Goal: Find specific page/section: Find specific page/section

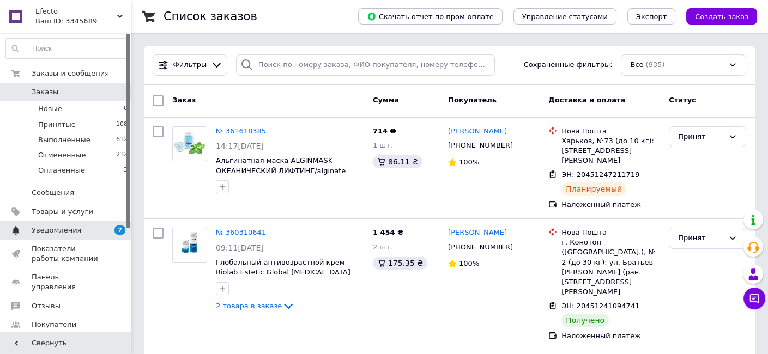
click at [68, 233] on span "Уведомления" at bounding box center [57, 231] width 50 height 10
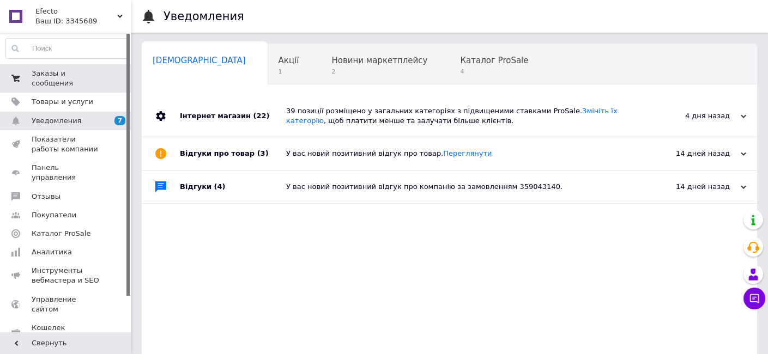
click at [58, 75] on span "Заказы и сообщения" at bounding box center [66, 79] width 69 height 20
